Goal: Information Seeking & Learning: Find specific fact

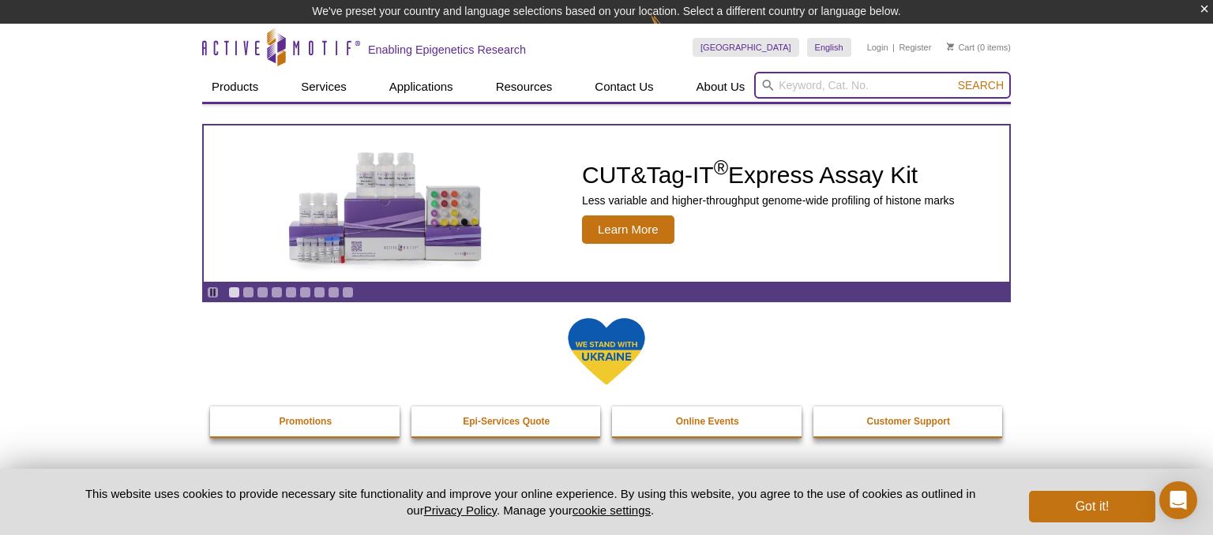
click at [781, 85] on input "search" at bounding box center [882, 85] width 257 height 27
paste input "H3K36me3"
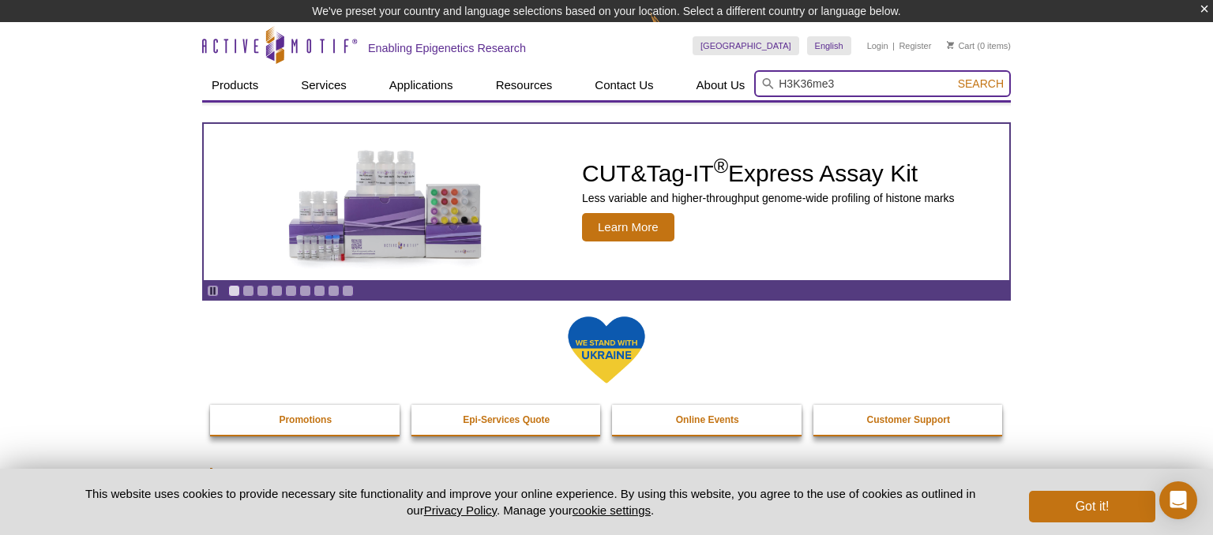
type input "H3K36me3"
click at [953, 77] on button "Search" at bounding box center [980, 84] width 55 height 14
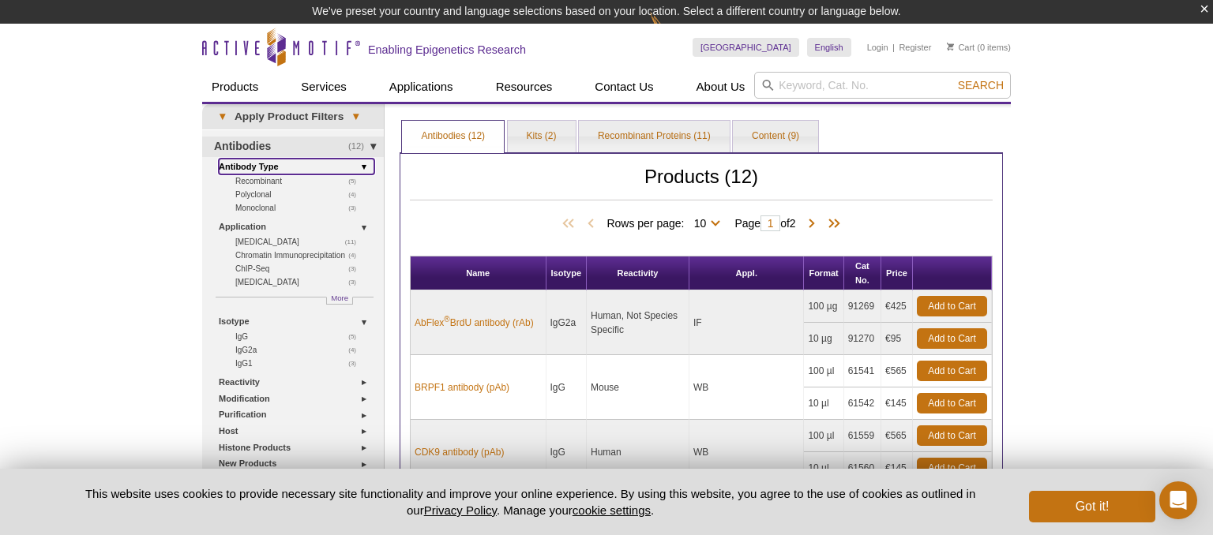
click at [261, 166] on link "Antibody Type" at bounding box center [297, 167] width 156 height 17
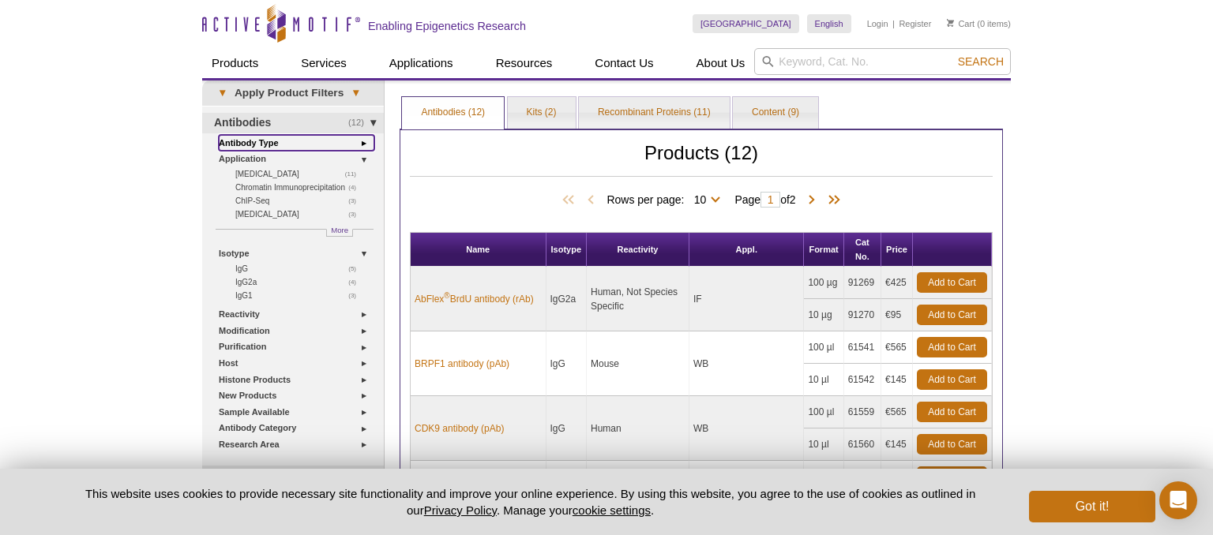
click at [275, 141] on link "Antibody Type" at bounding box center [297, 143] width 156 height 17
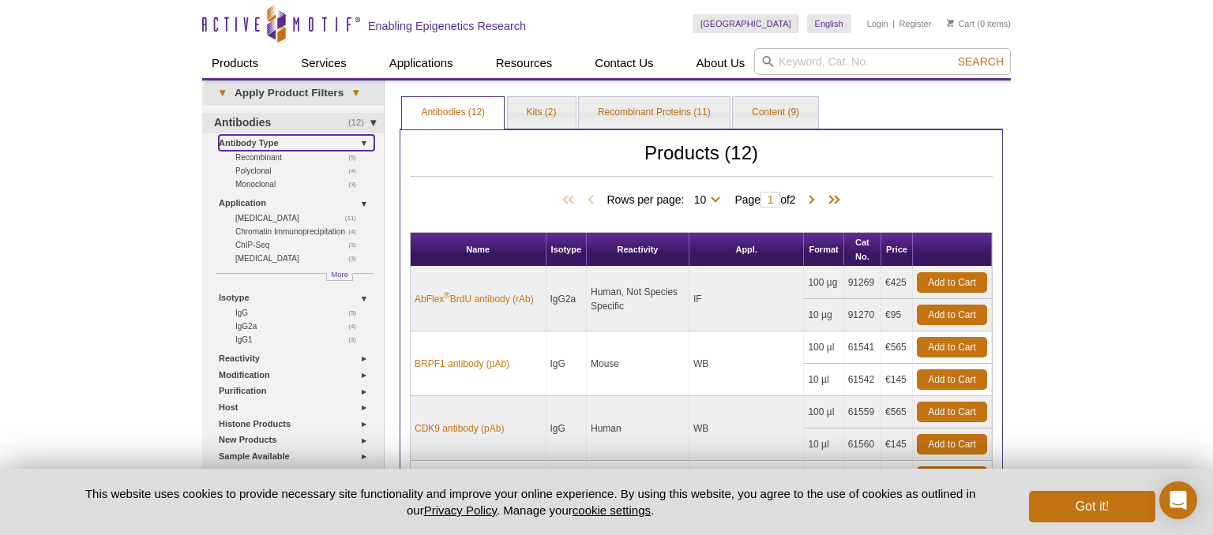
scroll to position [83, 0]
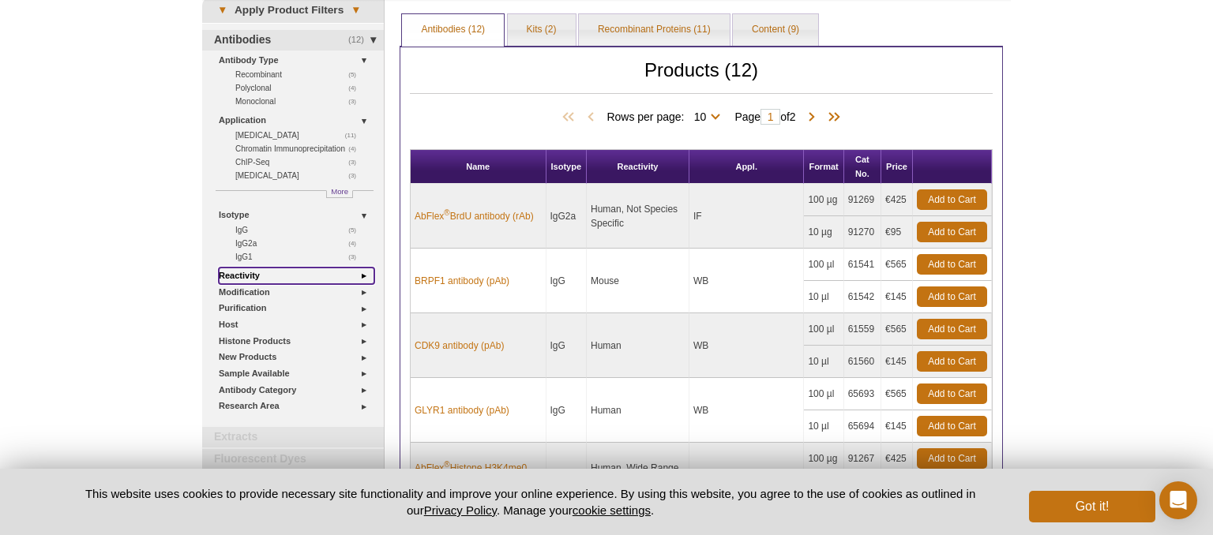
click at [254, 272] on link "Reactivity" at bounding box center [297, 276] width 156 height 17
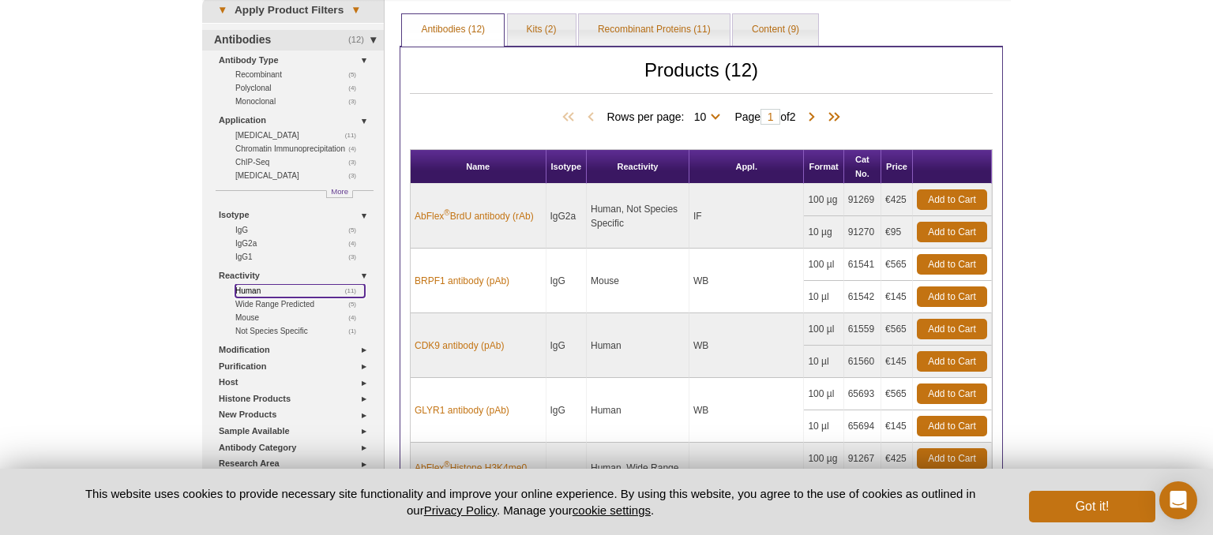
click at [254, 287] on link "(11) Human" at bounding box center [300, 290] width 130 height 13
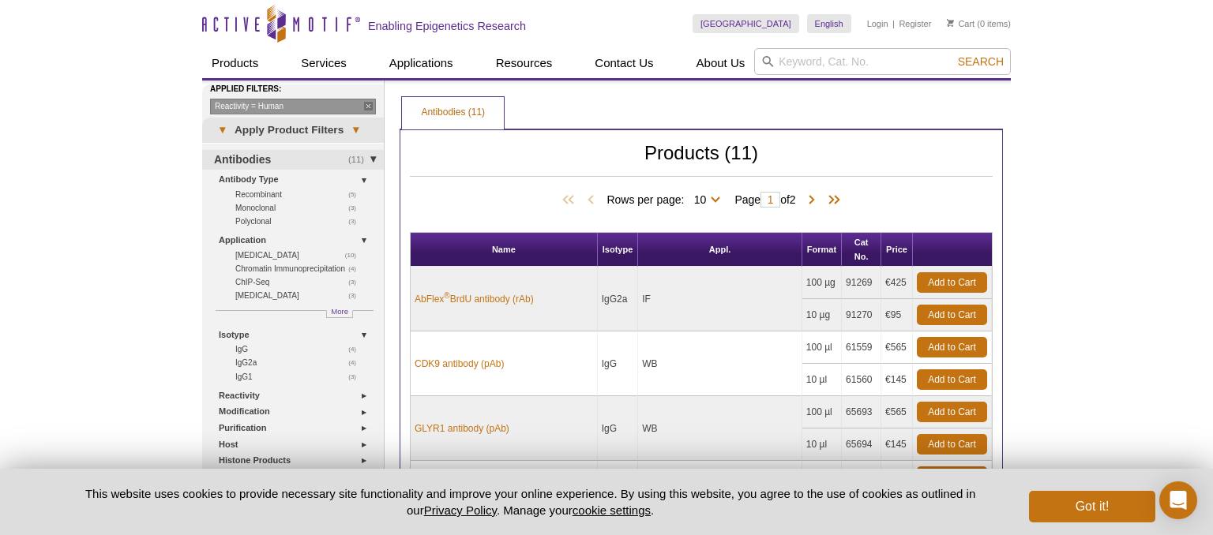
scroll to position [250, 0]
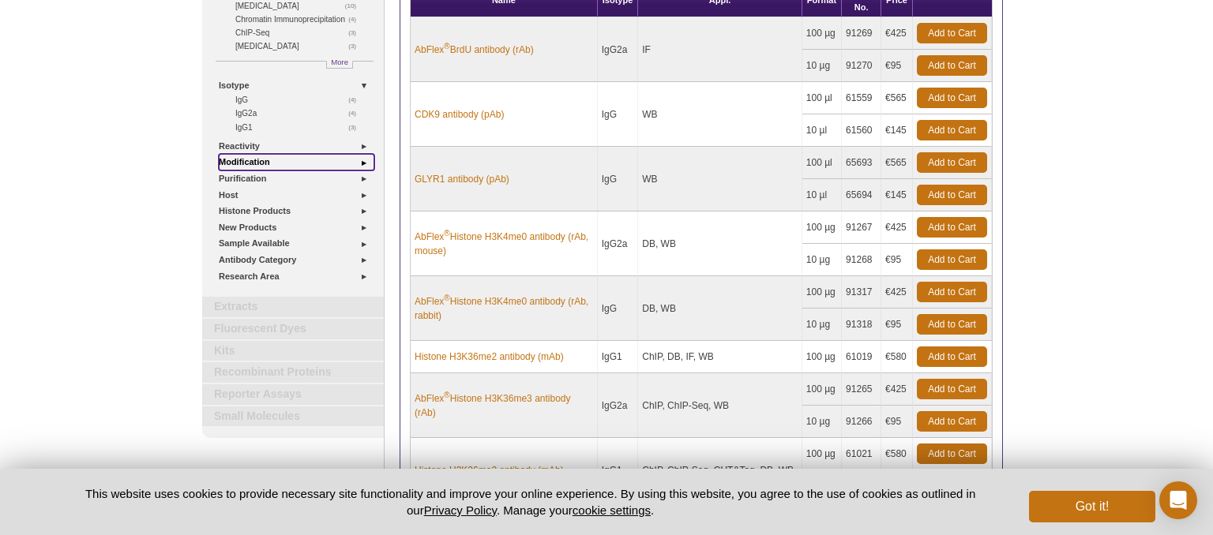
click at [261, 156] on link "Modification" at bounding box center [297, 162] width 156 height 17
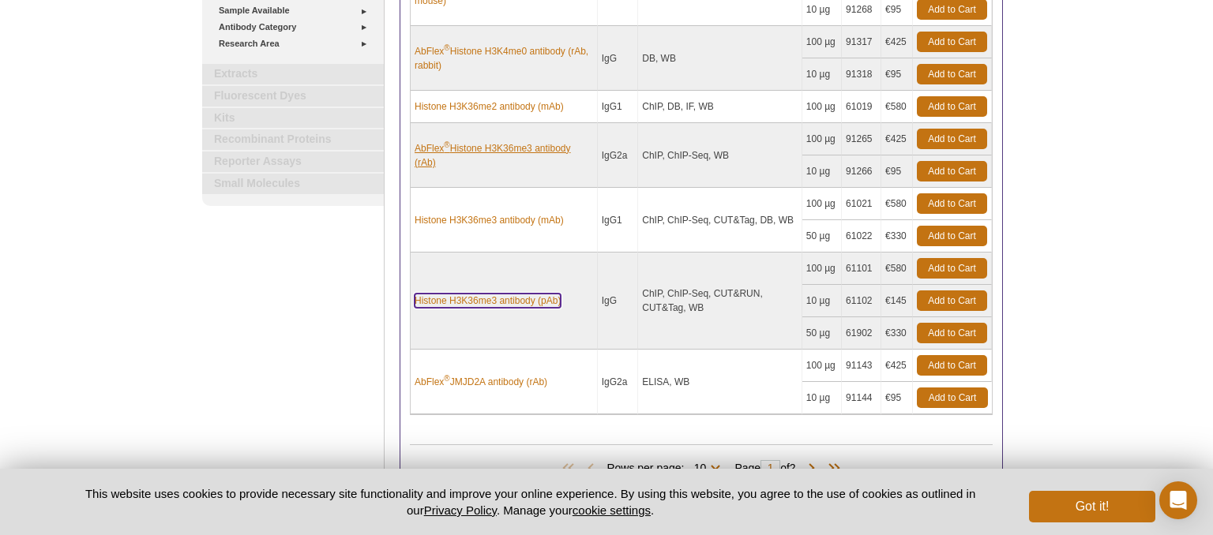
scroll to position [644, 0]
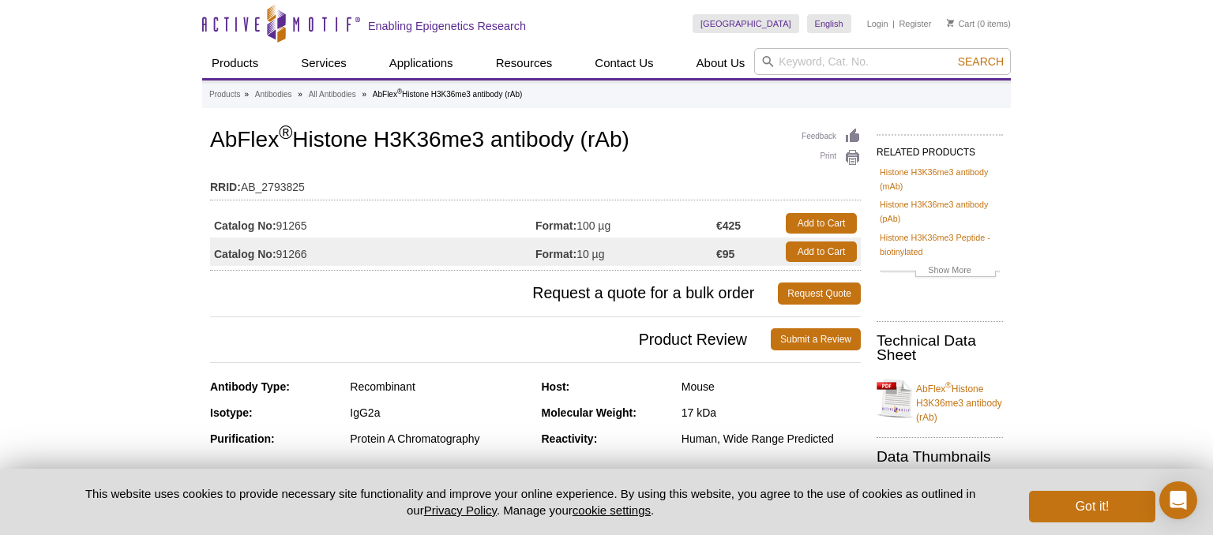
drag, startPoint x: 317, startPoint y: 251, endPoint x: 281, endPoint y: 250, distance: 36.3
click at [281, 250] on td "Catalog No: 91266" at bounding box center [372, 252] width 325 height 28
copy td "91266"
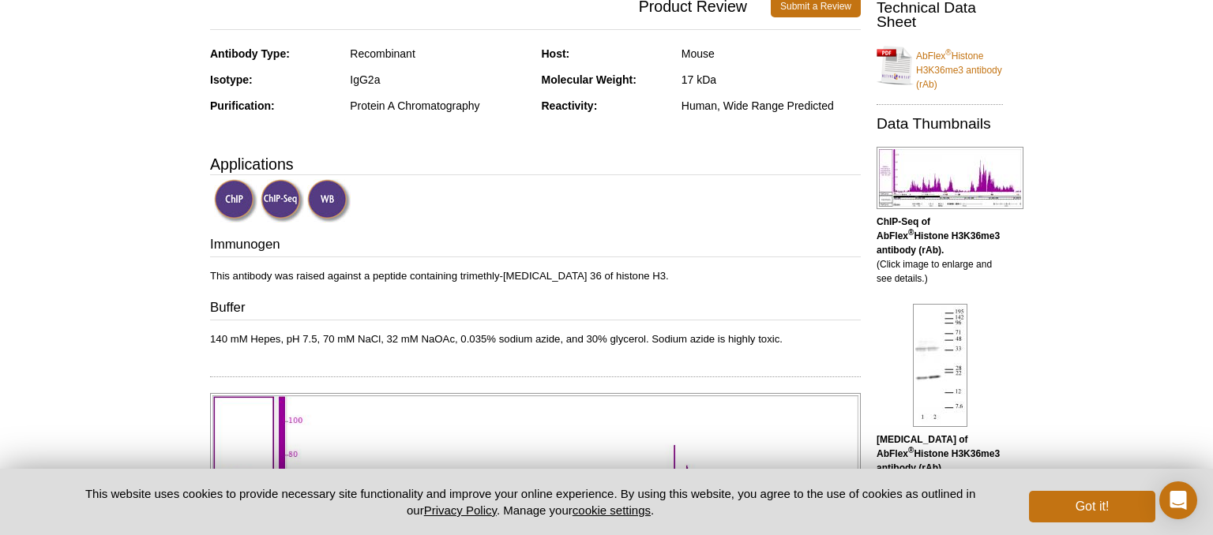
scroll to position [417, 0]
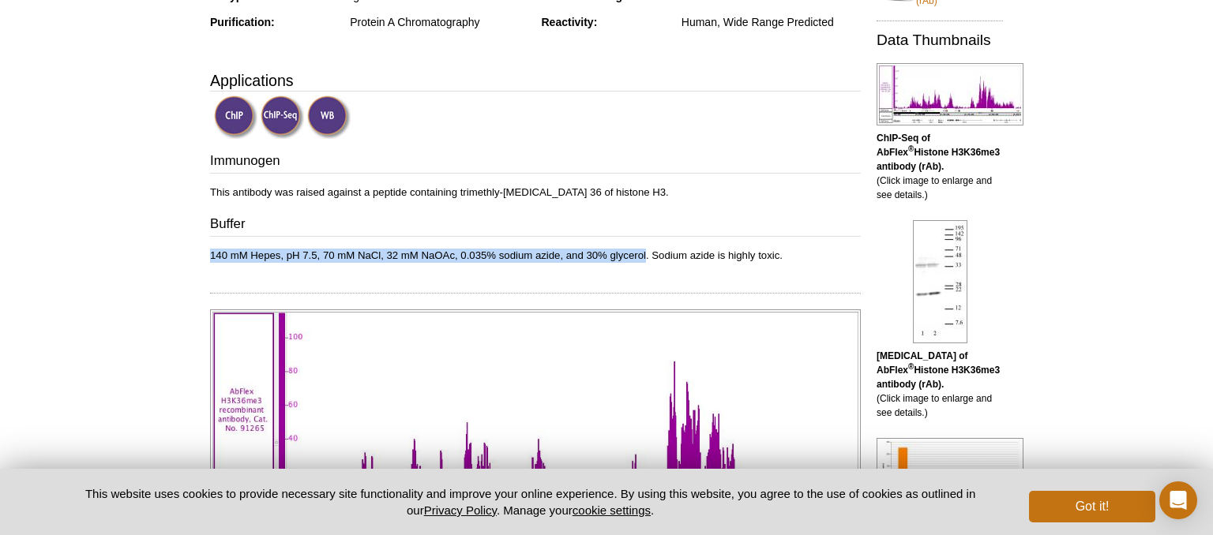
drag, startPoint x: 206, startPoint y: 255, endPoint x: 647, endPoint y: 257, distance: 440.7
copy p "140 mM Hepes, pH 7.5, 70 mM NaCl, 32 mM NaOAc, 0.035% sodium azide, and 30% gly…"
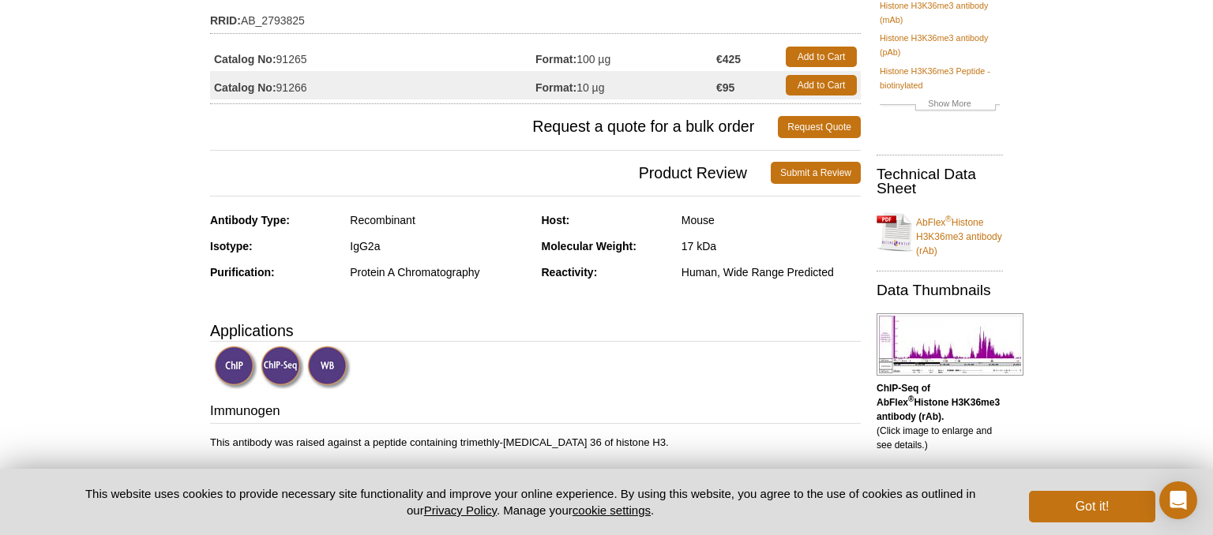
scroll to position [250, 0]
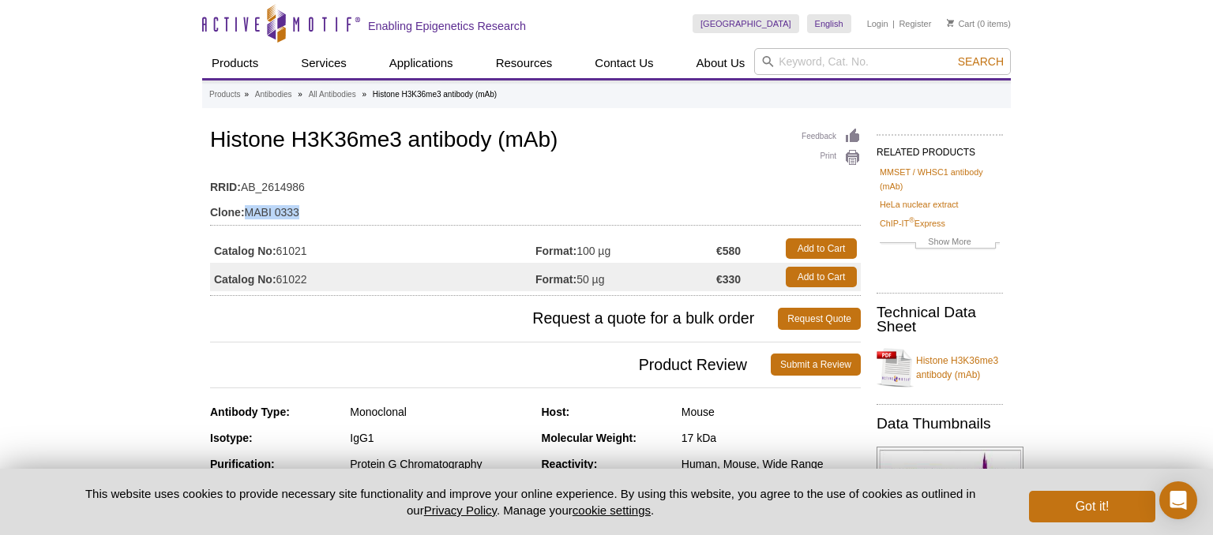
drag, startPoint x: 319, startPoint y: 210, endPoint x: 246, endPoint y: 208, distance: 73.5
click at [246, 208] on td "Clone: MABI 0333" at bounding box center [535, 208] width 651 height 25
drag, startPoint x: 321, startPoint y: 254, endPoint x: 281, endPoint y: 251, distance: 40.4
click at [281, 251] on td "Catalog No: 61021" at bounding box center [372, 249] width 325 height 28
copy td "61021"
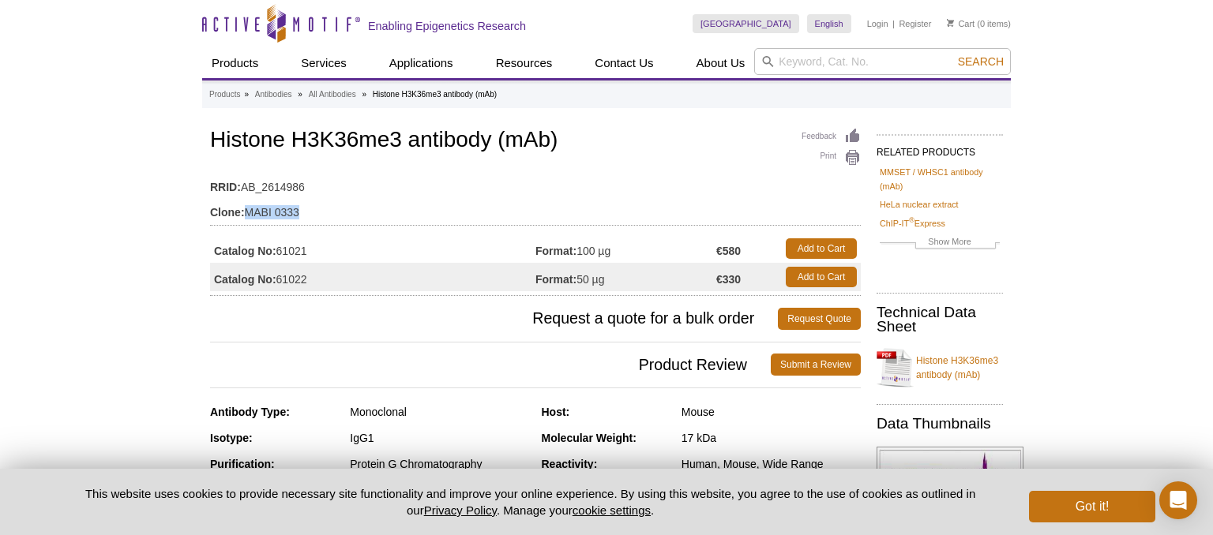
drag, startPoint x: 306, startPoint y: 214, endPoint x: 246, endPoint y: 212, distance: 59.3
click at [246, 212] on td "Clone: MABI 0333" at bounding box center [535, 208] width 651 height 25
copy td "MABI 0333"
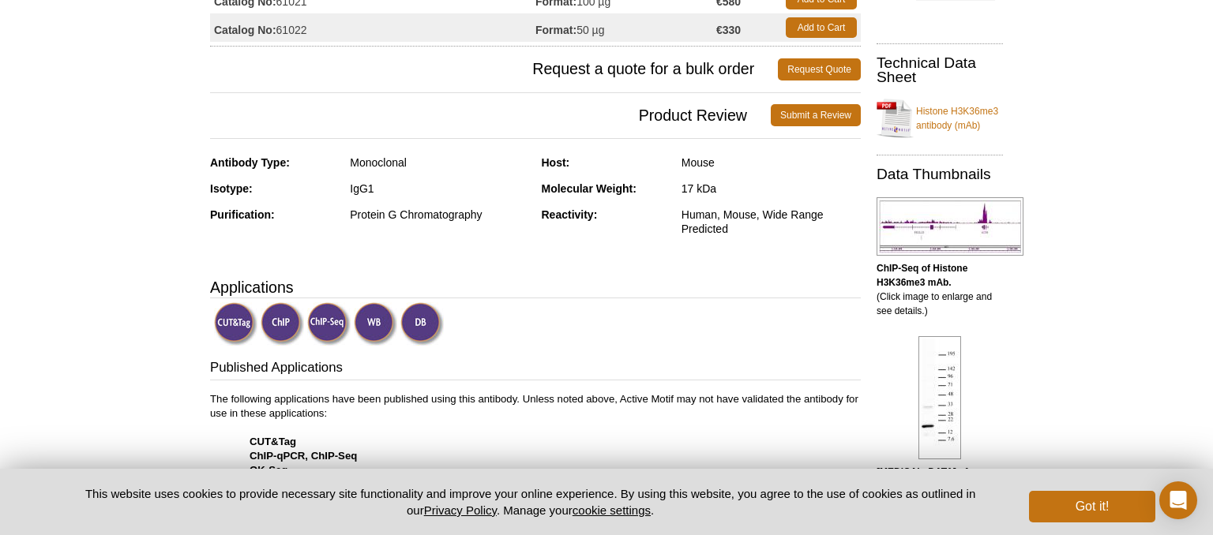
scroll to position [333, 0]
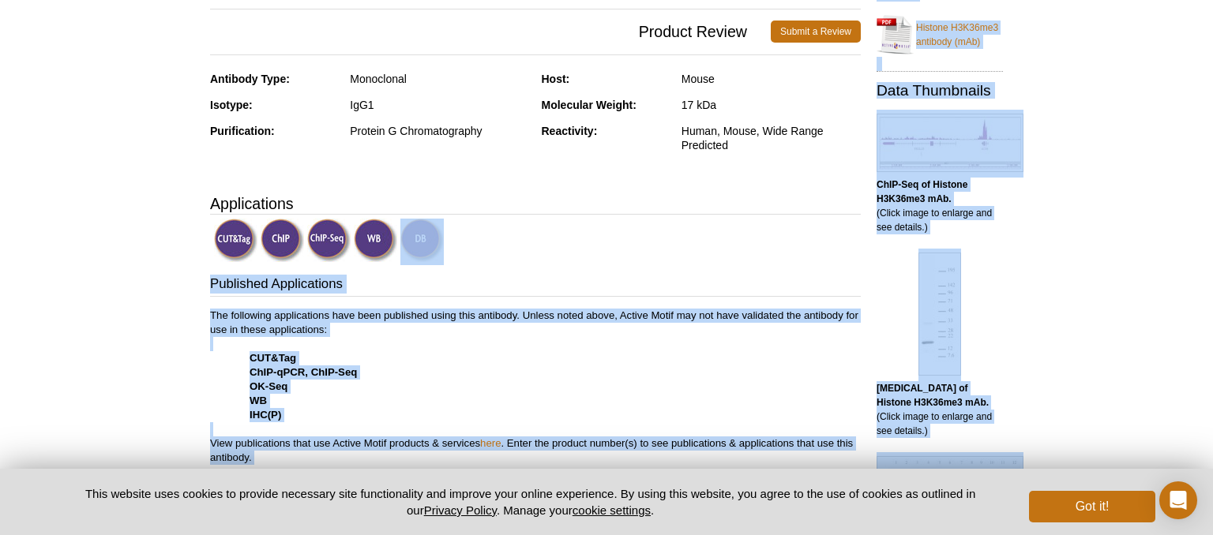
drag, startPoint x: 201, startPoint y: 245, endPoint x: 434, endPoint y: 245, distance: 233.8
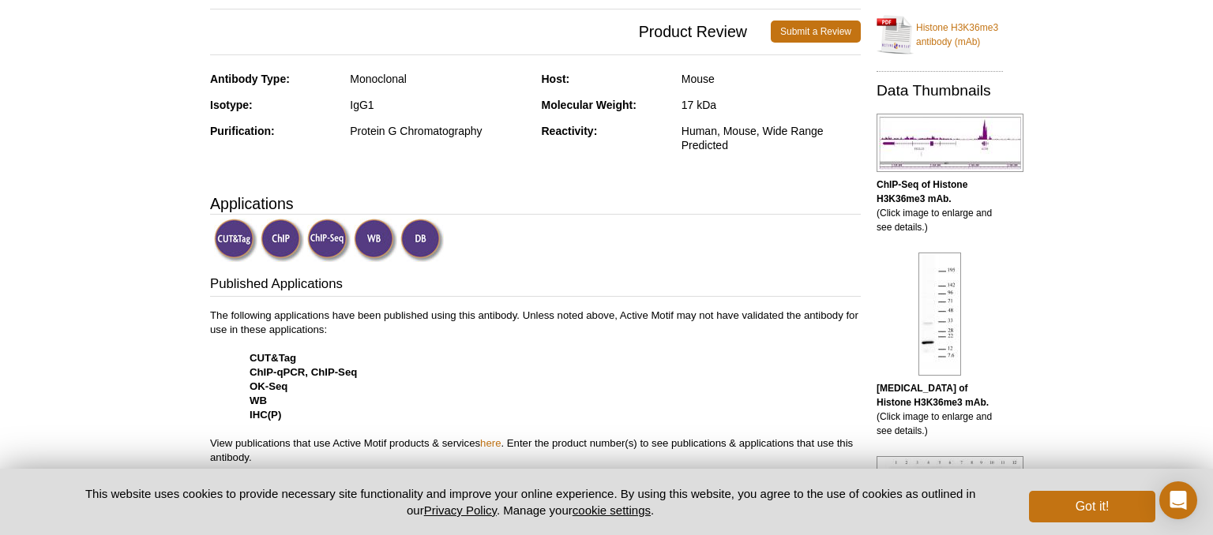
click at [466, 246] on div at bounding box center [537, 242] width 647 height 47
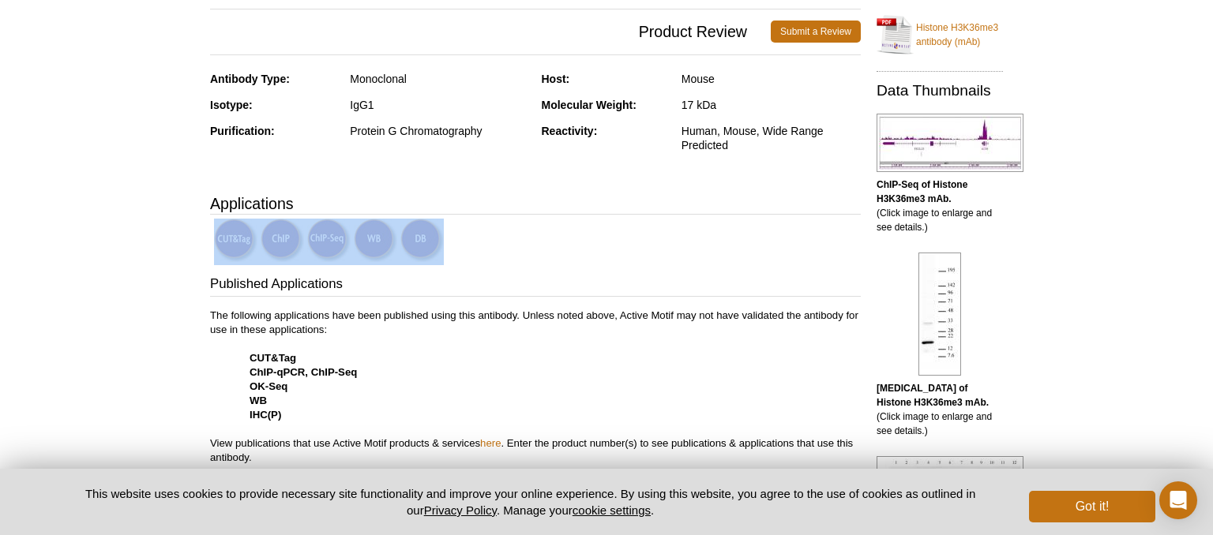
drag, startPoint x: 451, startPoint y: 242, endPoint x: 218, endPoint y: 239, distance: 233.0
click at [218, 239] on div at bounding box center [537, 242] width 647 height 47
copy div
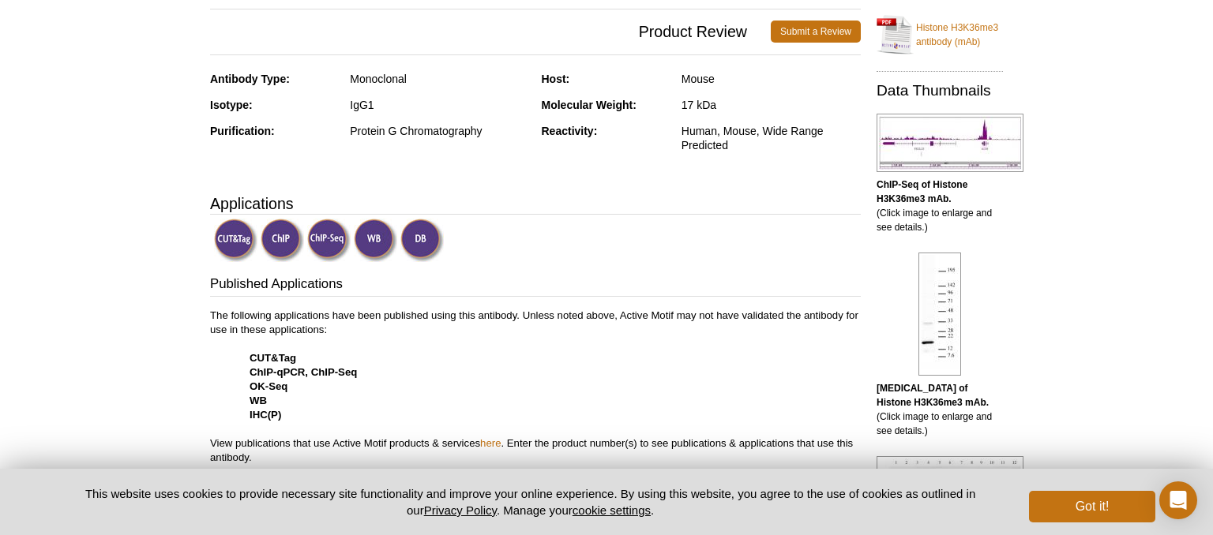
click at [378, 374] on p "The following applications have been published using this antibody. Unless note…" at bounding box center [535, 387] width 651 height 156
drag, startPoint x: 286, startPoint y: 412, endPoint x: 248, endPoint y: 352, distance: 71.0
click at [248, 352] on p "The following applications have been published using this antibody. Unless note…" at bounding box center [535, 387] width 651 height 156
copy p "CUT&Tag ChIP-qPCR, ChIP-Seq OK-Seq WB IHC(P)"
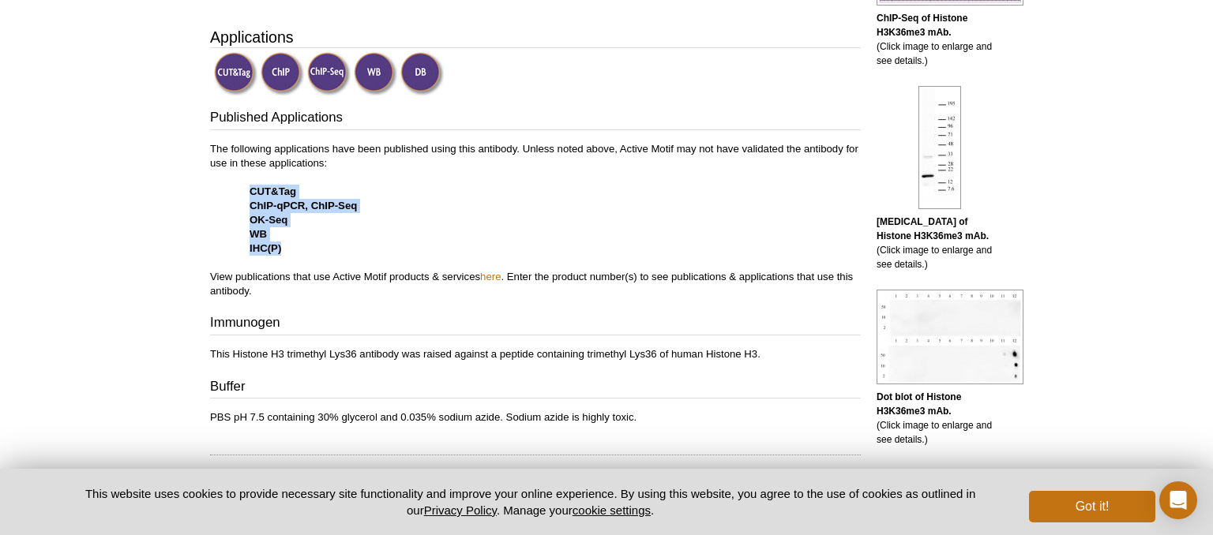
scroll to position [584, 0]
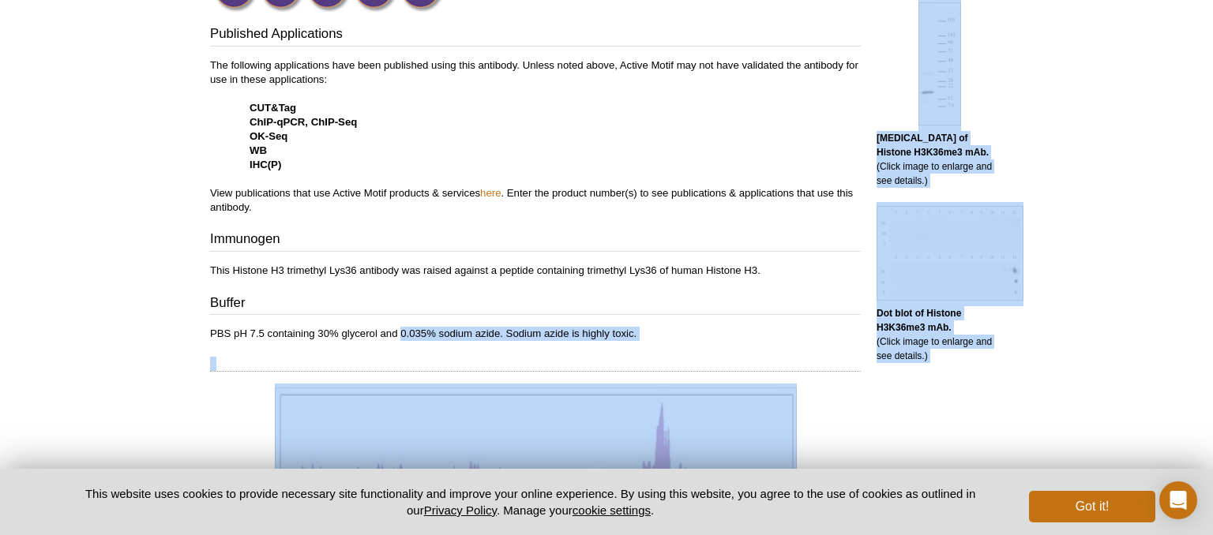
drag, startPoint x: 197, startPoint y: 332, endPoint x: 400, endPoint y: 331, distance: 202.2
click at [400, 331] on div "Active Motif Logo Enabling Epigenetics Research 0 Search Skip to content Active…" at bounding box center [606, 479] width 1213 height 2127
click at [430, 332] on p "PBS pH 7.5 containing 30% glycerol and 0.035% sodium azide. Sodium azide is hig…" at bounding box center [535, 334] width 651 height 14
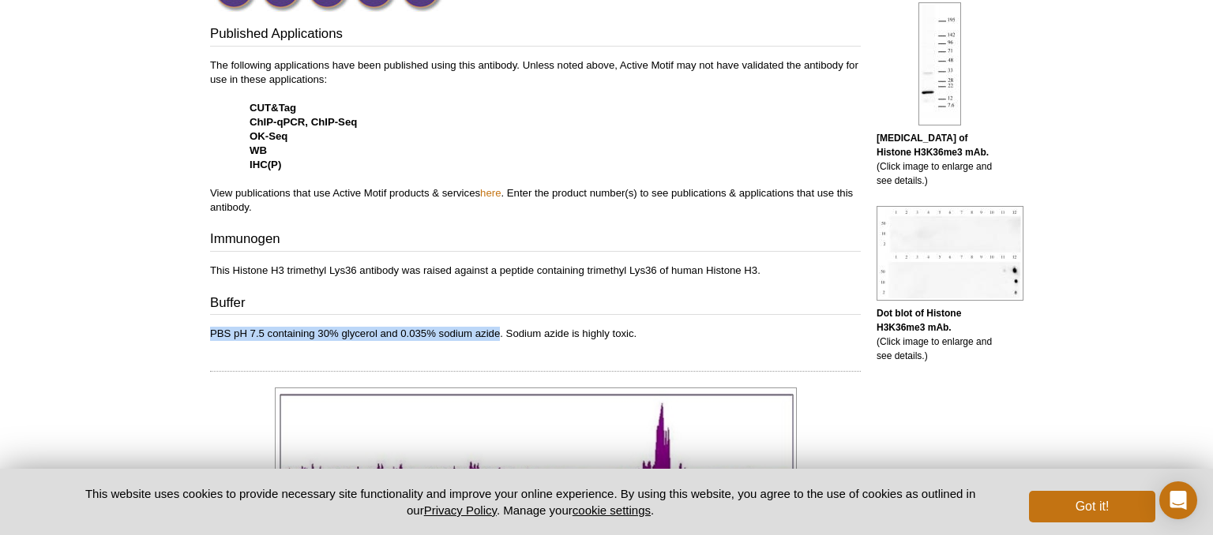
drag, startPoint x: 498, startPoint y: 330, endPoint x: 207, endPoint y: 327, distance: 290.6
click at [207, 327] on div "Feedback Print Histone H3K36me3 antibody (mAb) RRID: AB_2614986 Clone: MABI 033…" at bounding box center [531, 455] width 659 height 1828
copy p "PBS pH 7.5 containing 30% glycerol and 0.035% sodium azide"
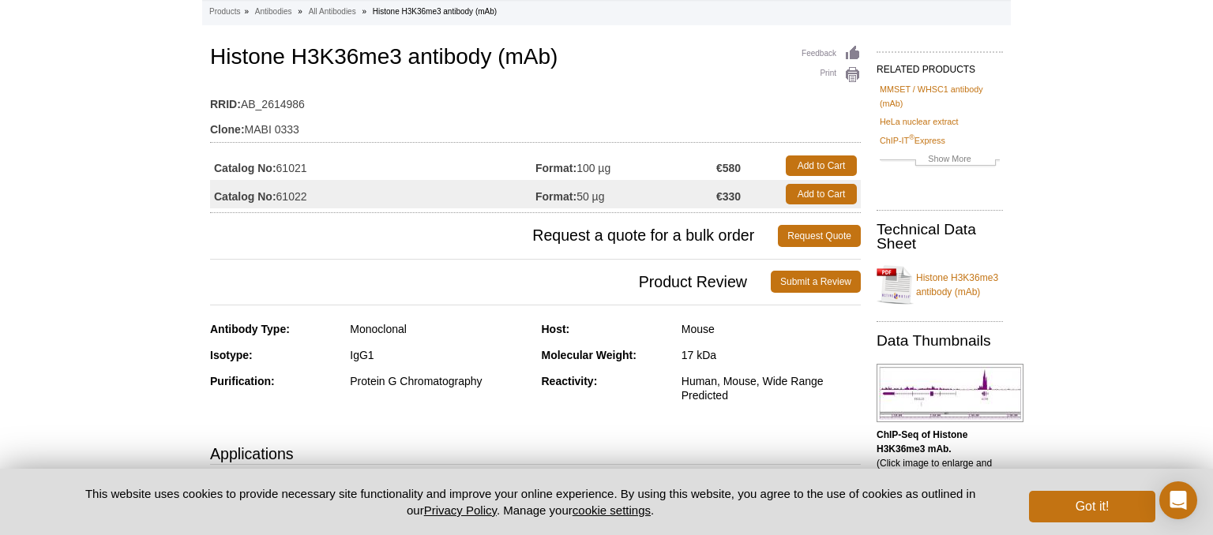
scroll to position [0, 0]
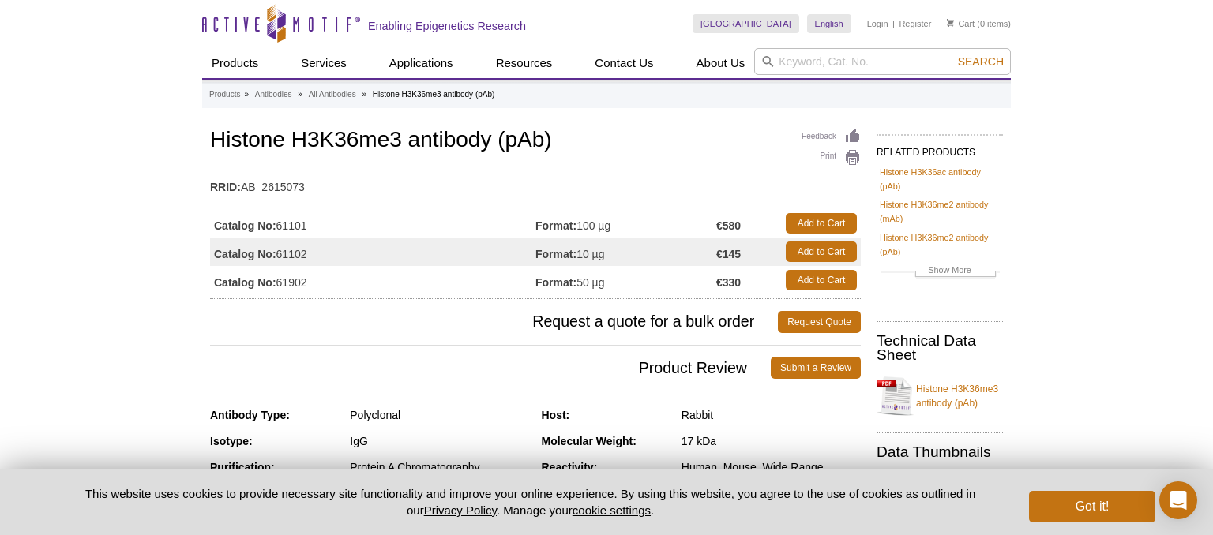
scroll to position [83, 0]
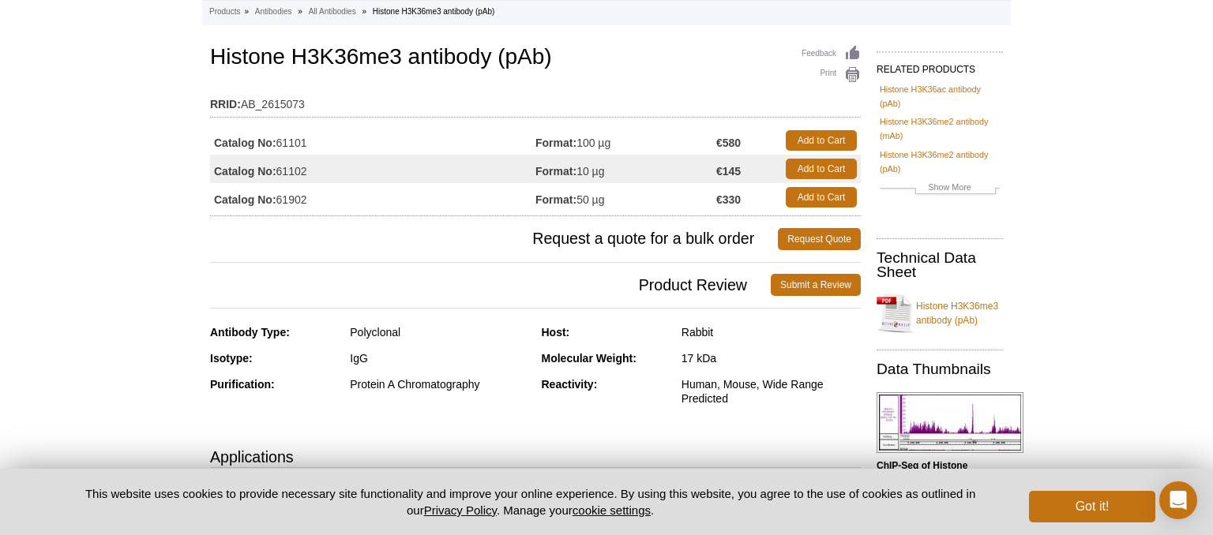
drag, startPoint x: 314, startPoint y: 142, endPoint x: 280, endPoint y: 137, distance: 35.1
click at [280, 137] on td "Catalog No: 61101" at bounding box center [372, 140] width 325 height 28
copy td "61101"
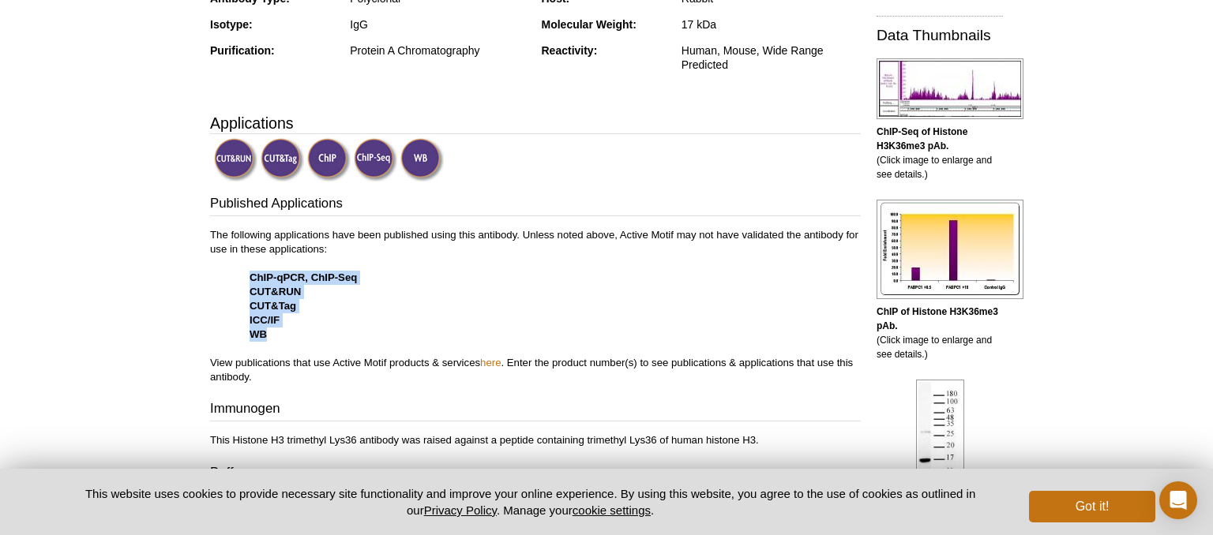
drag, startPoint x: 285, startPoint y: 337, endPoint x: 241, endPoint y: 271, distance: 79.7
click at [241, 271] on p "The following applications have been published using this antibody. Unless note…" at bounding box center [535, 306] width 651 height 156
copy p "ChIP-qPCR, ChIP-Seq CUT&RUN CUT&Tag ICC/IF WB"
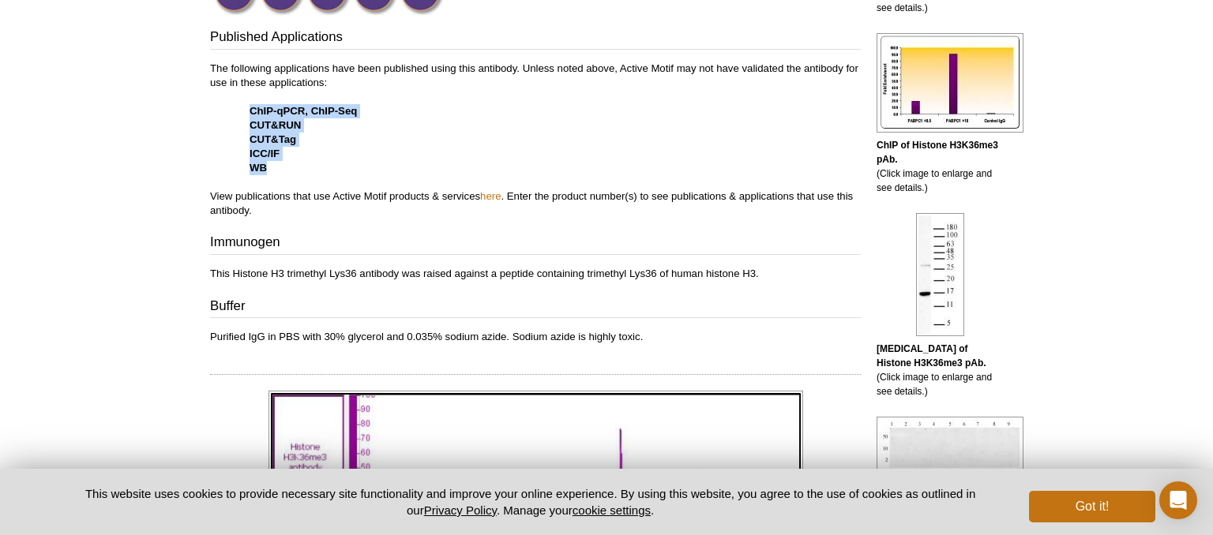
scroll to position [667, 0]
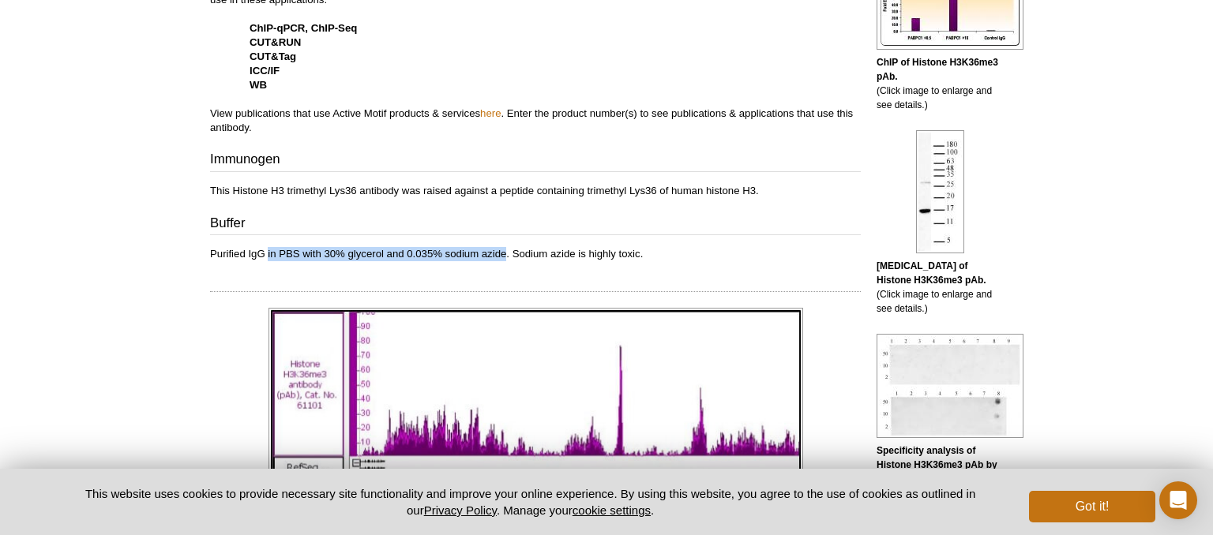
drag, startPoint x: 268, startPoint y: 253, endPoint x: 506, endPoint y: 249, distance: 238.5
click at [506, 249] on p "Purified IgG in PBS with 30% glycerol and 0.035% sodium azide. Sodium azide is …" at bounding box center [535, 254] width 651 height 14
copy p "in PBS with 30% glycerol and 0.035% sodium azide"
